Goal: Transaction & Acquisition: Purchase product/service

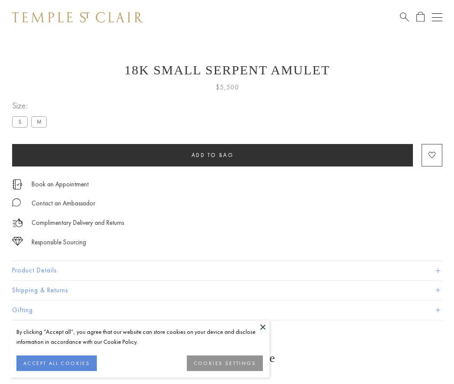
scroll to position [11, 0]
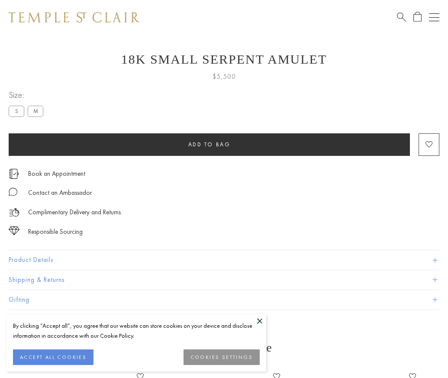
click at [209, 144] on span "Add to bag" at bounding box center [209, 144] width 42 height 7
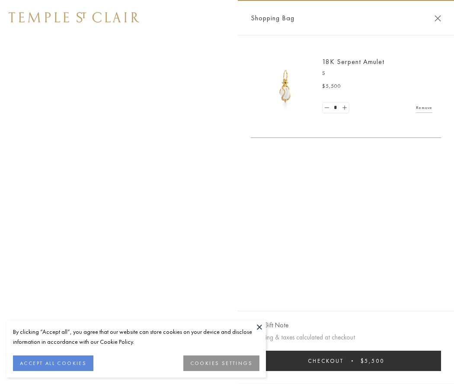
click at [346, 361] on button "Checkout $5,500" at bounding box center [346, 361] width 190 height 20
